Goal: Task Accomplishment & Management: Use online tool/utility

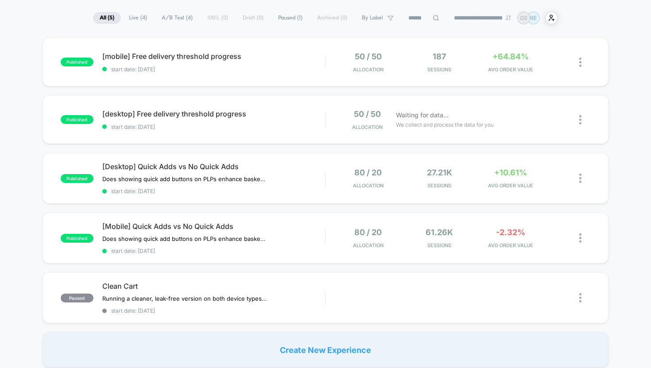
scroll to position [75, 0]
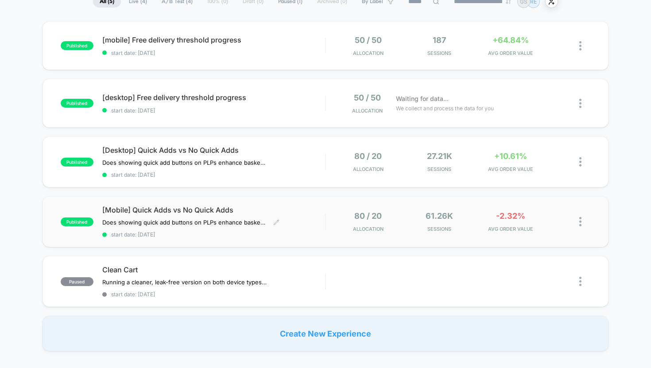
click at [157, 206] on span "[Mobile] Quick Adds vs No Quick Adds" at bounding box center [213, 210] width 223 height 9
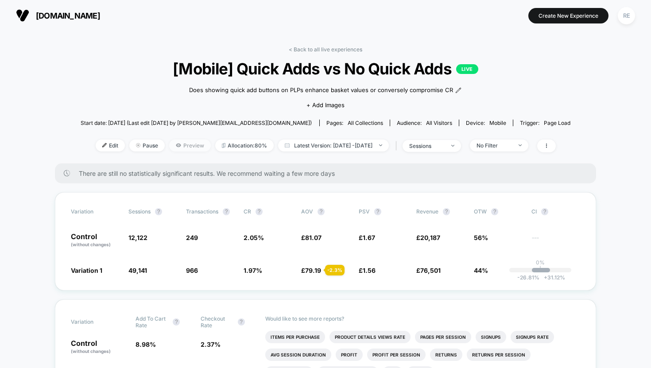
click at [177, 144] on span "Preview" at bounding box center [190, 146] width 42 height 12
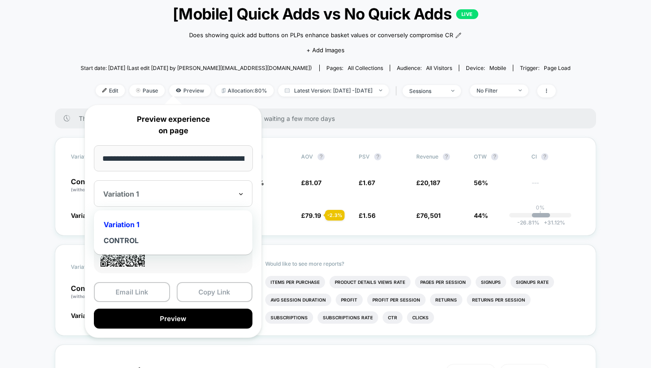
click at [241, 194] on icon at bounding box center [241, 194] width 4 height 2
click at [195, 224] on div "Variation 1" at bounding box center [173, 225] width 150 height 16
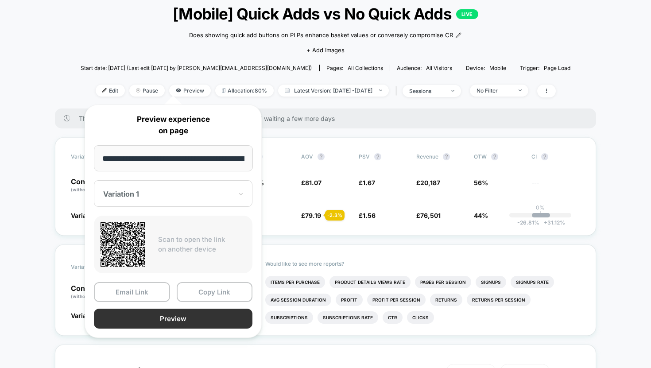
click at [179, 317] on button "Preview" at bounding box center [173, 319] width 159 height 20
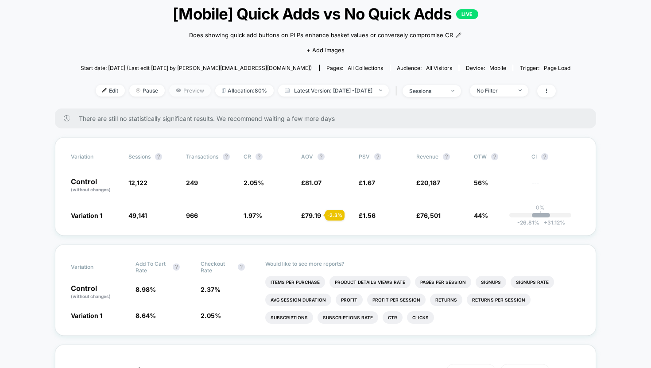
click at [175, 90] on span "Preview" at bounding box center [190, 91] width 42 height 12
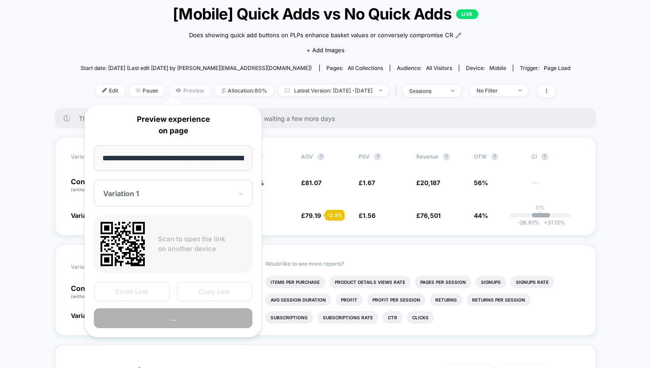
scroll to position [0, 75]
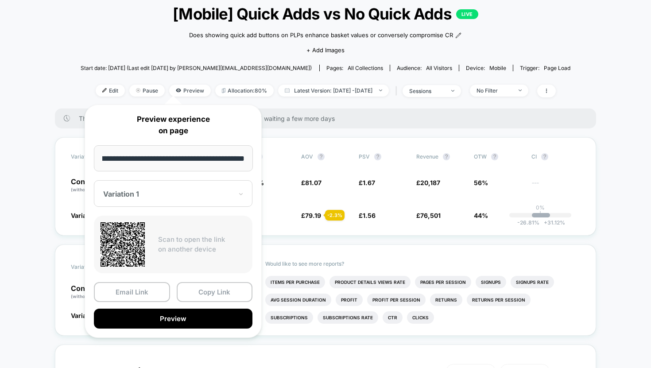
click at [229, 196] on div at bounding box center [167, 194] width 129 height 9
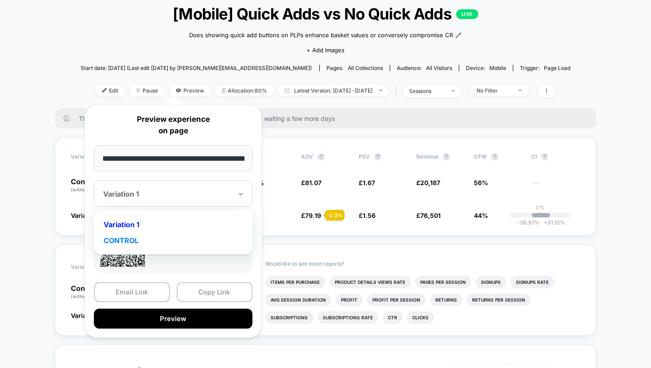
click at [202, 240] on div "CONTROL" at bounding box center [173, 241] width 150 height 16
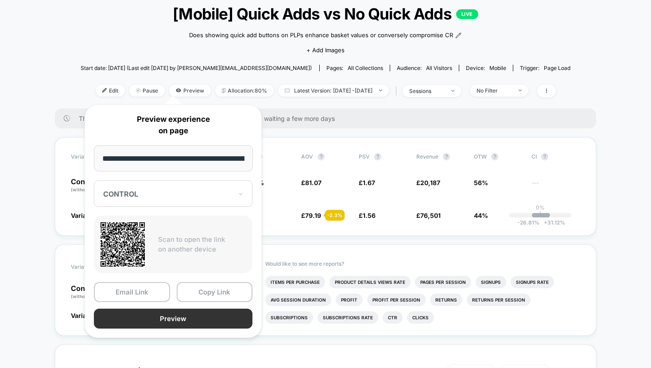
click at [174, 321] on button "Preview" at bounding box center [173, 319] width 159 height 20
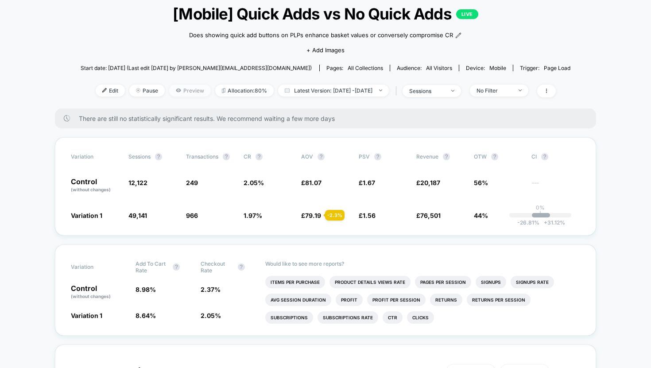
click at [180, 93] on span "Preview" at bounding box center [190, 91] width 42 height 12
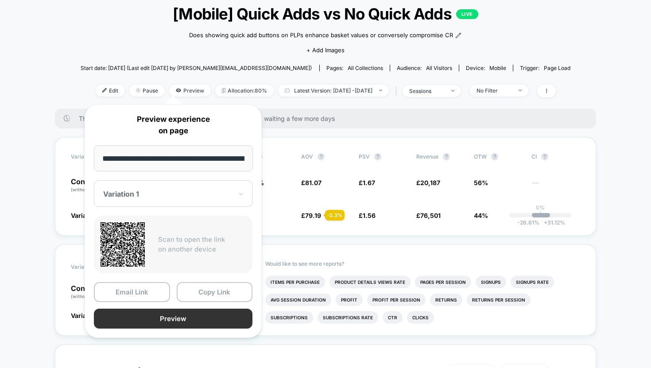
click at [155, 321] on button "Preview" at bounding box center [173, 319] width 159 height 20
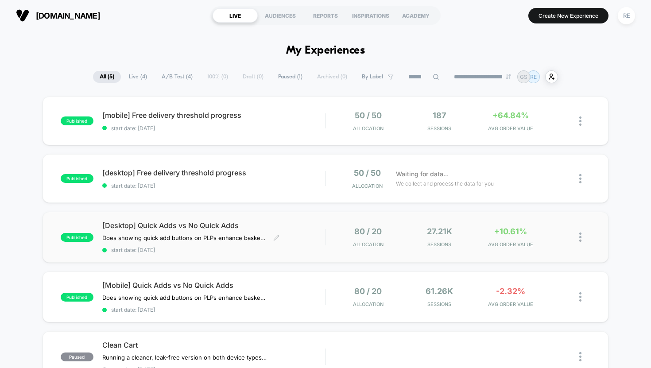
click at [155, 222] on span "[Desktop] Quick Adds vs No Quick Adds" at bounding box center [213, 225] width 223 height 9
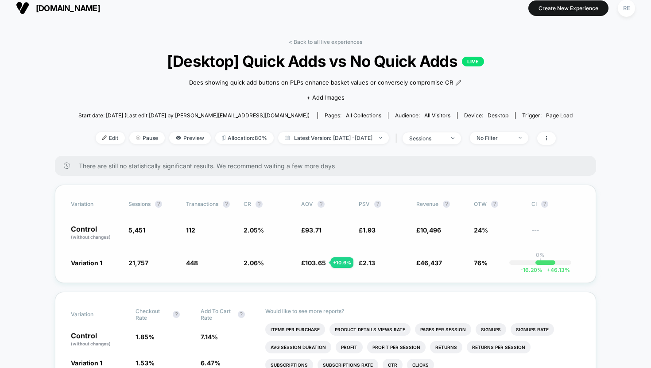
scroll to position [7, 0]
click at [169, 138] on span "Preview" at bounding box center [190, 138] width 42 height 12
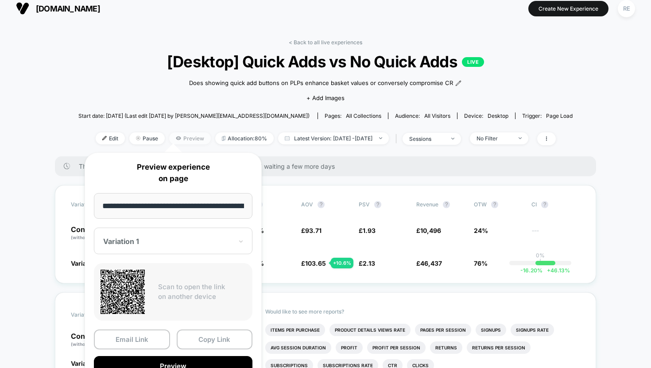
scroll to position [0, 75]
click at [150, 237] on div "Variation 1" at bounding box center [167, 242] width 131 height 11
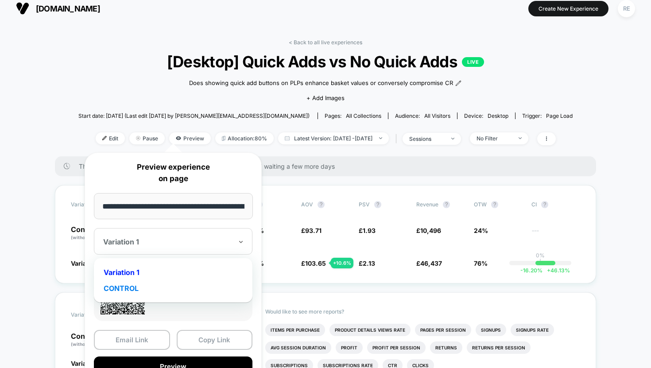
click at [144, 288] on div "CONTROL" at bounding box center [173, 288] width 150 height 16
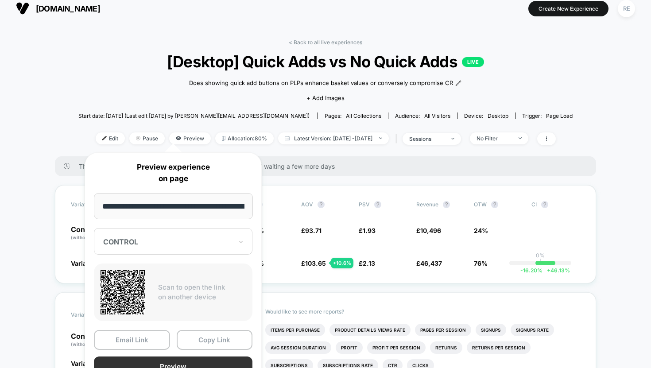
click at [168, 362] on button "Preview" at bounding box center [173, 367] width 159 height 20
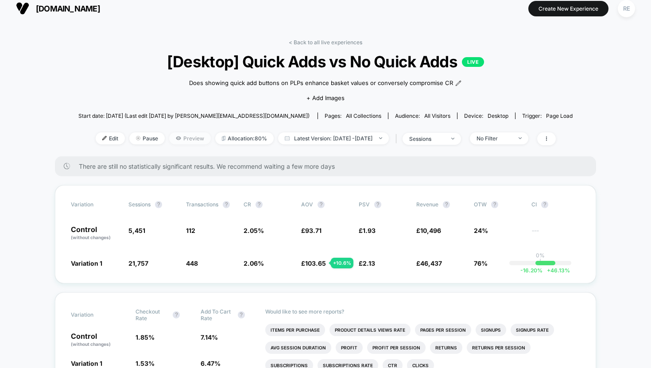
click at [176, 138] on span "Preview" at bounding box center [190, 138] width 42 height 12
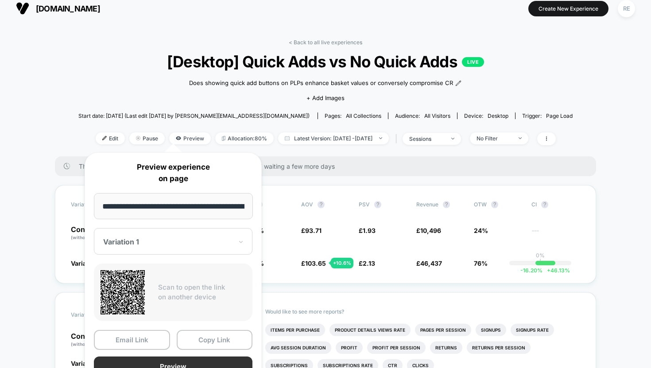
click at [158, 365] on button "Preview" at bounding box center [173, 367] width 159 height 20
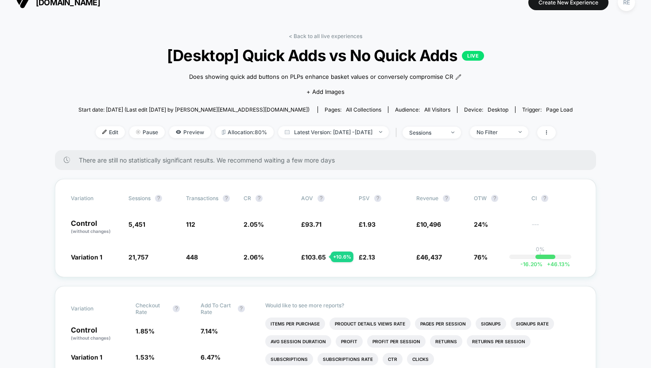
scroll to position [16, 0]
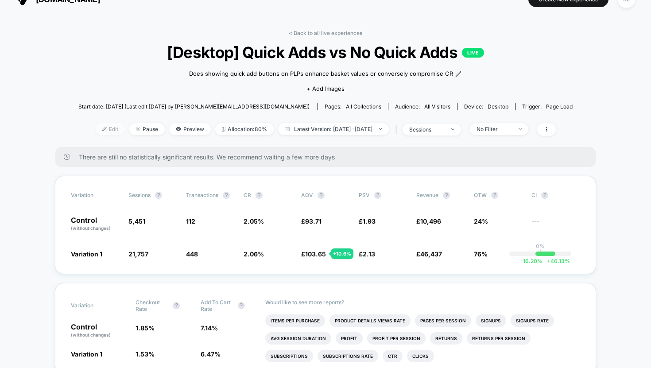
click at [96, 128] on span "Edit" at bounding box center [110, 129] width 29 height 12
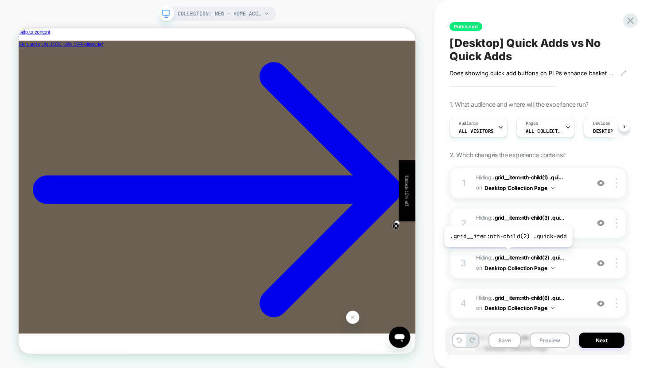
scroll to position [0, 0]
click at [589, 342] on button "Next" at bounding box center [602, 341] width 46 height 16
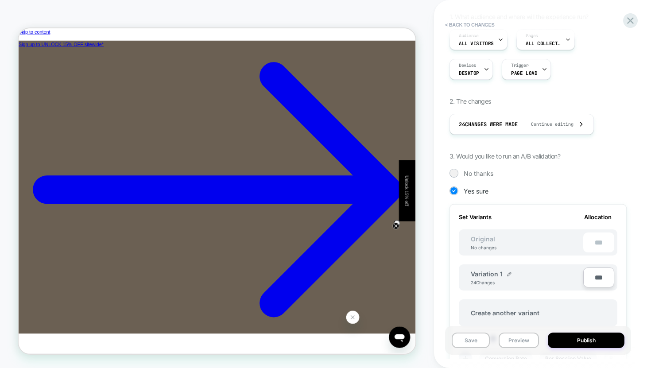
scroll to position [102, 0]
click at [508, 272] on img at bounding box center [509, 273] width 4 height 4
click at [523, 279] on input "**********" at bounding box center [503, 276] width 64 height 17
type input "*"
type input "**********"
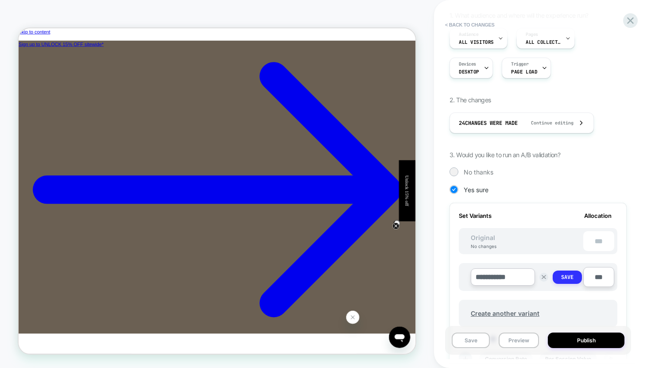
click at [569, 277] on strong "Save" at bounding box center [567, 277] width 12 height 7
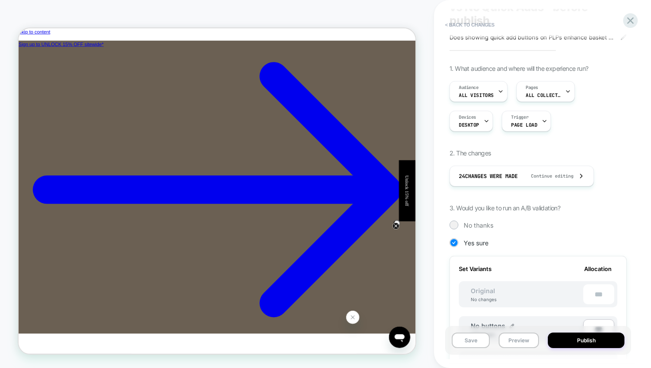
scroll to position [0, 0]
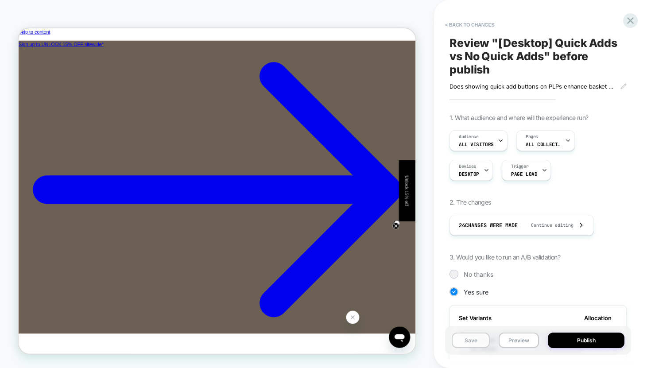
click at [470, 338] on button "Save" at bounding box center [471, 341] width 38 height 16
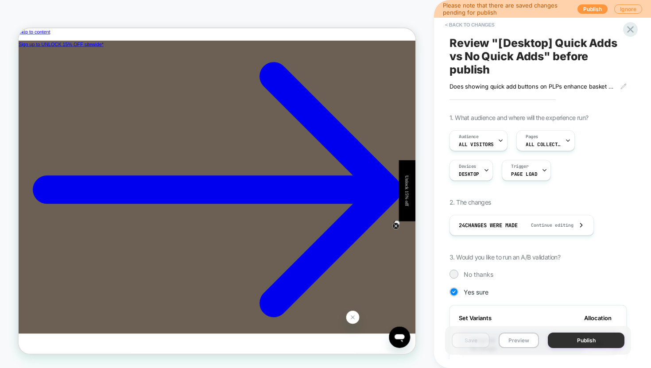
click at [587, 341] on button "Publish" at bounding box center [586, 341] width 77 height 16
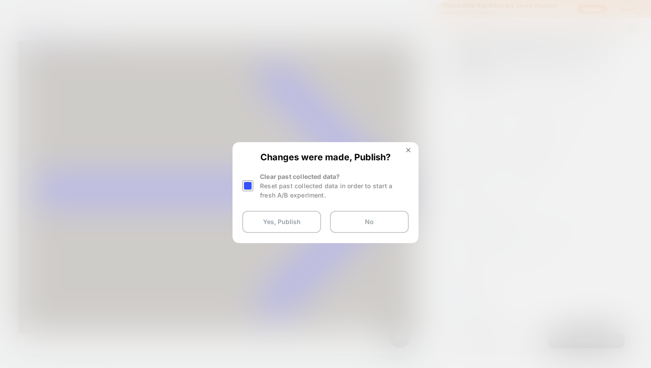
click at [247, 186] on div at bounding box center [247, 185] width 11 height 11
click at [296, 221] on button "Yes, Publish" at bounding box center [281, 222] width 79 height 22
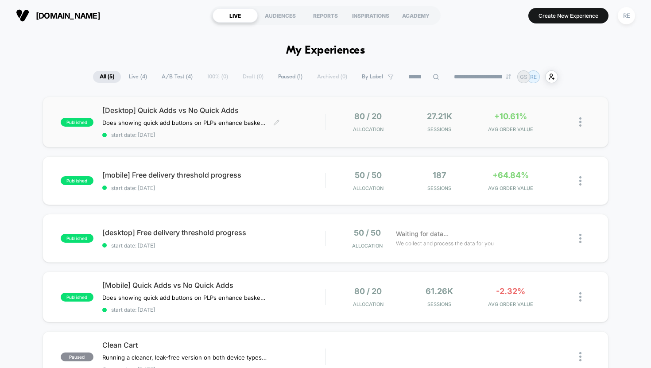
click at [198, 111] on span "[Desktop] Quick Adds vs No Quick Adds" at bounding box center [213, 110] width 223 height 9
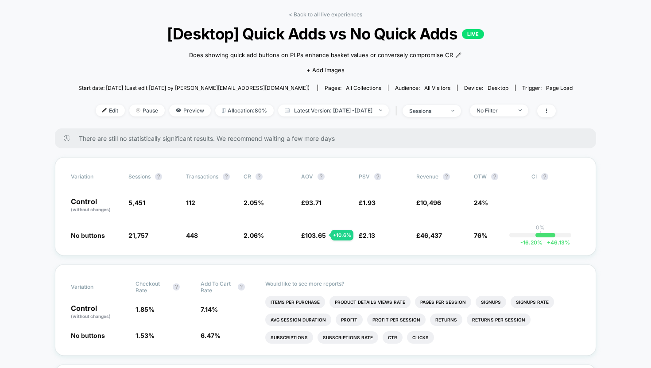
scroll to position [36, 0]
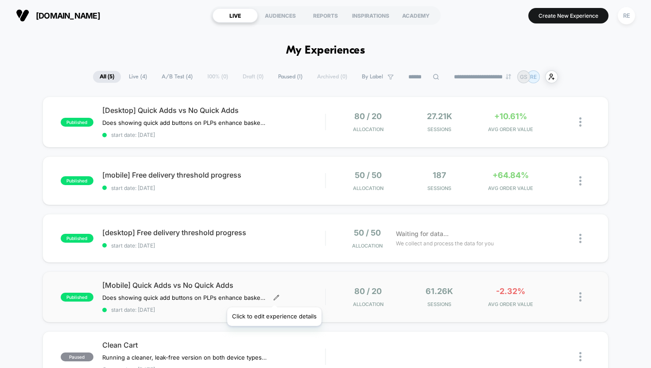
click at [274, 296] on icon at bounding box center [276, 298] width 6 height 6
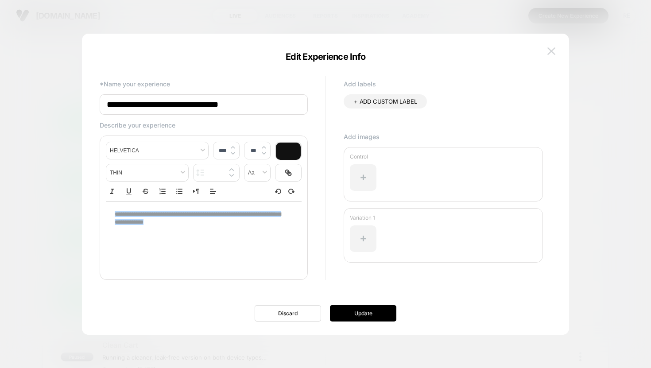
click at [553, 51] on img at bounding box center [552, 51] width 8 height 8
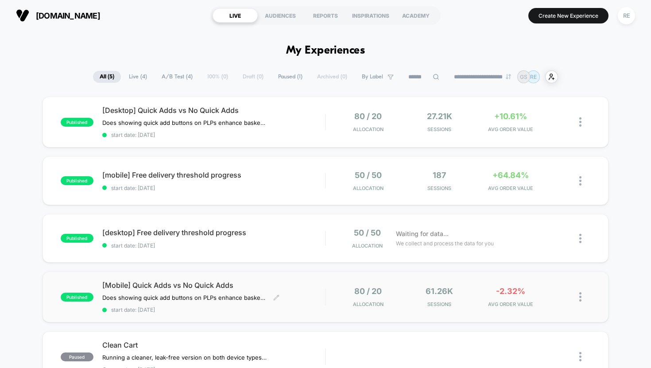
click at [298, 288] on span "[Mobile] Quick Adds vs No Quick Adds" at bounding box center [213, 285] width 223 height 9
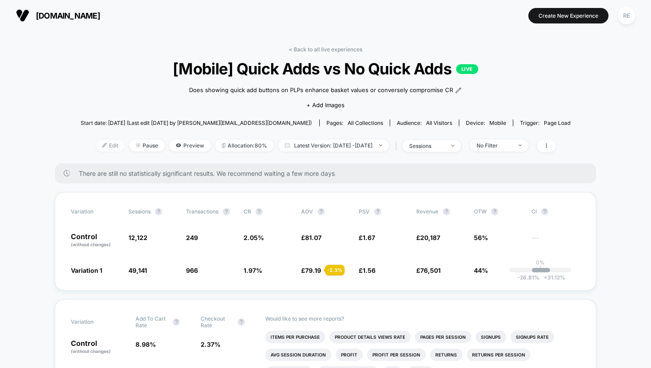
click at [96, 144] on span "Edit" at bounding box center [110, 146] width 29 height 12
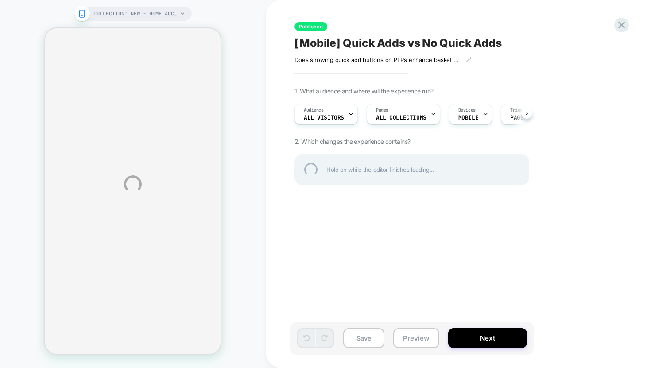
click at [470, 334] on div "COLLECTION: NEW - Home Accessories (Category) COLLECTION: NEW - Home Accessorie…" at bounding box center [325, 184] width 651 height 368
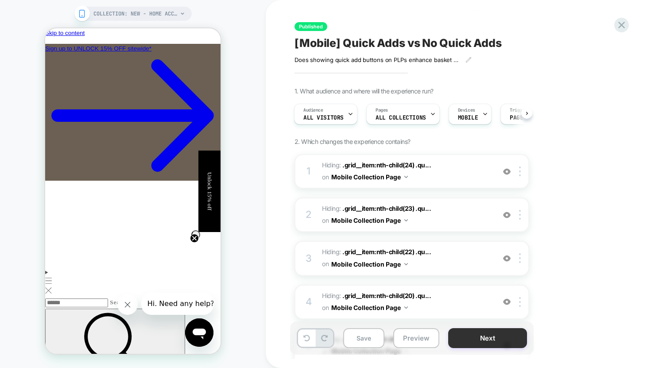
scroll to position [0, 454]
click at [501, 338] on button "Next" at bounding box center [487, 338] width 79 height 20
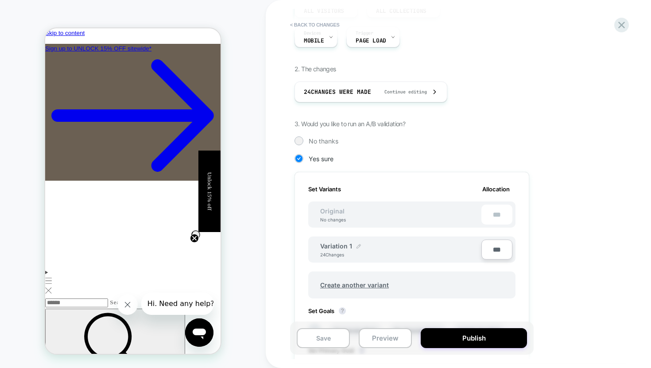
click at [358, 246] on img at bounding box center [359, 246] width 4 height 4
click at [341, 249] on input "**********" at bounding box center [352, 250] width 64 height 17
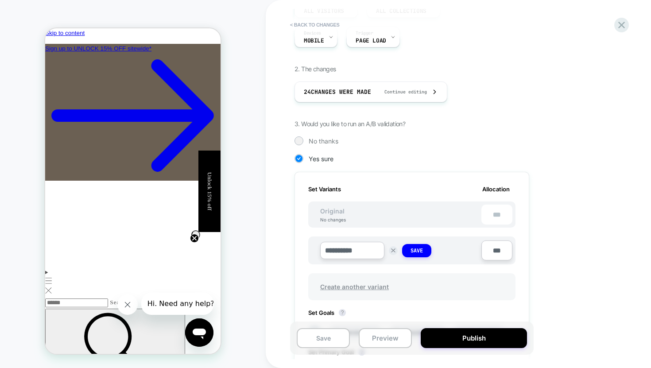
scroll to position [0, 454]
type input "**********"
click at [416, 253] on strong "Save" at bounding box center [417, 250] width 12 height 7
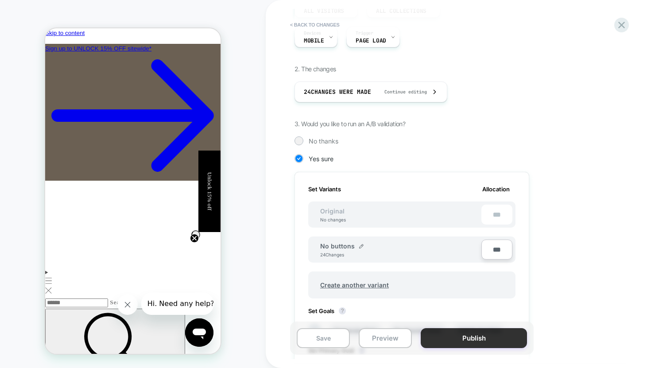
scroll to position [0, 0]
click at [330, 339] on button "Save" at bounding box center [323, 338] width 53 height 20
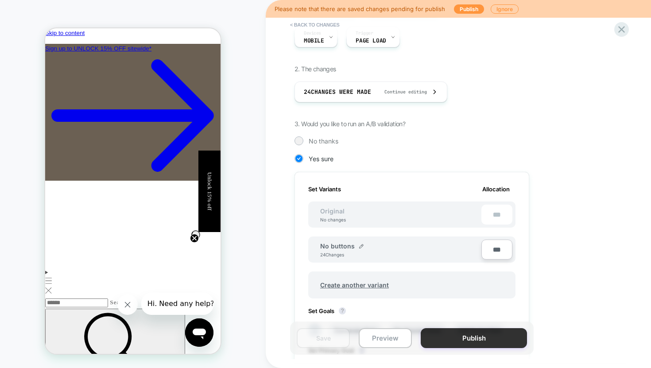
scroll to position [0, 303]
click at [444, 338] on button "Publish" at bounding box center [474, 338] width 106 height 20
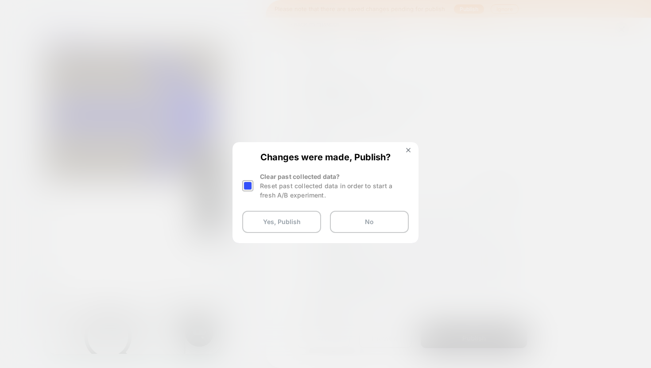
scroll to position [0, 454]
click at [249, 185] on div at bounding box center [247, 185] width 11 height 11
click at [274, 218] on button "Yes, Publish" at bounding box center [281, 222] width 79 height 22
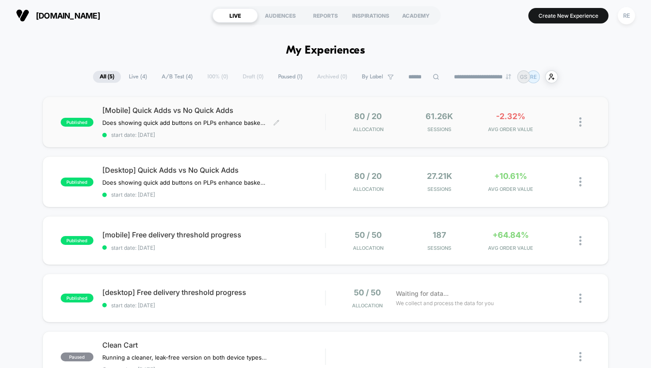
click at [183, 129] on div "[Mobile] Quick Adds vs No Quick Adds Does showing quick add buttons on PLPs enh…" at bounding box center [213, 122] width 223 height 32
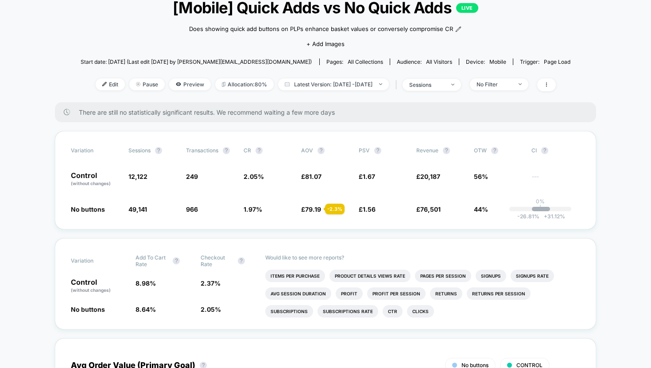
scroll to position [62, 0]
